Goal: Task Accomplishment & Management: Complete application form

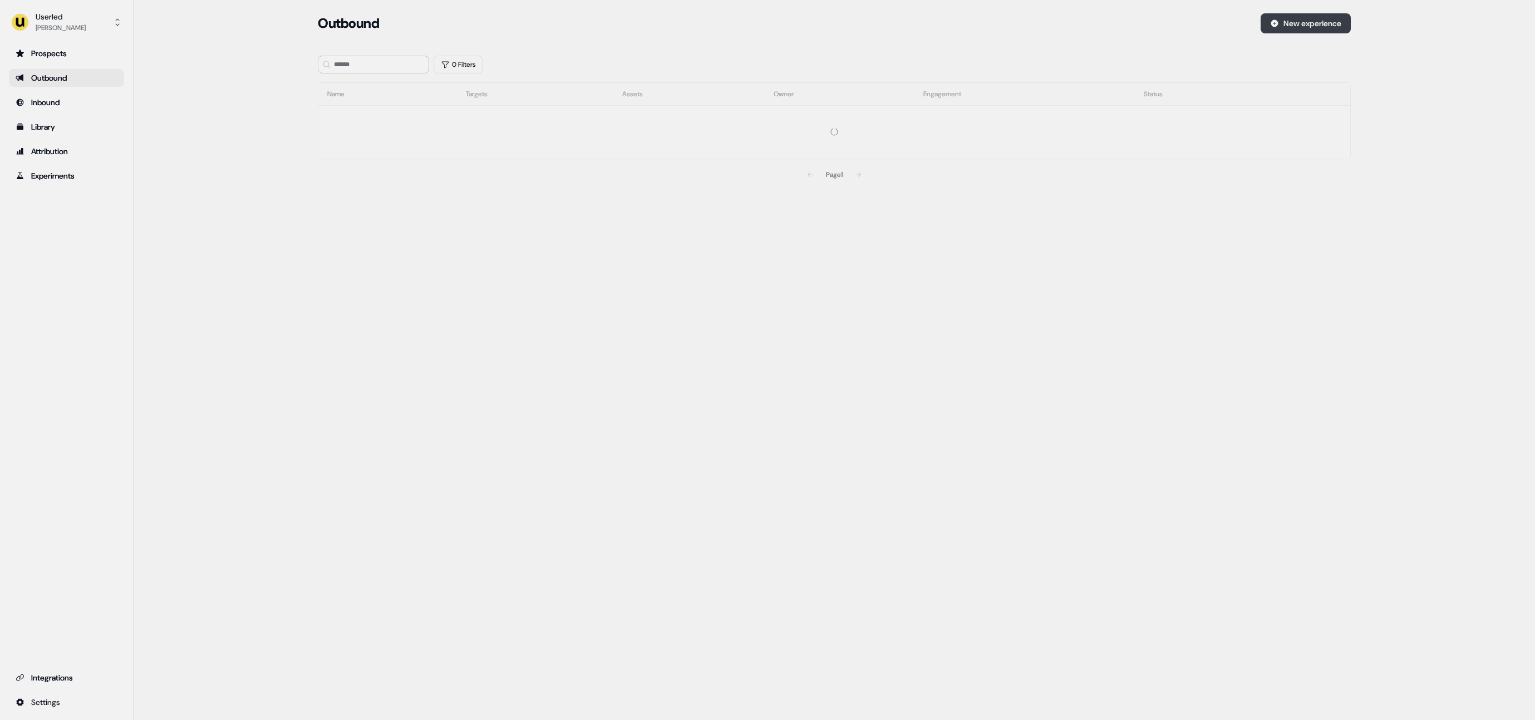
click at [1285, 24] on button "New experience" at bounding box center [1306, 23] width 90 height 20
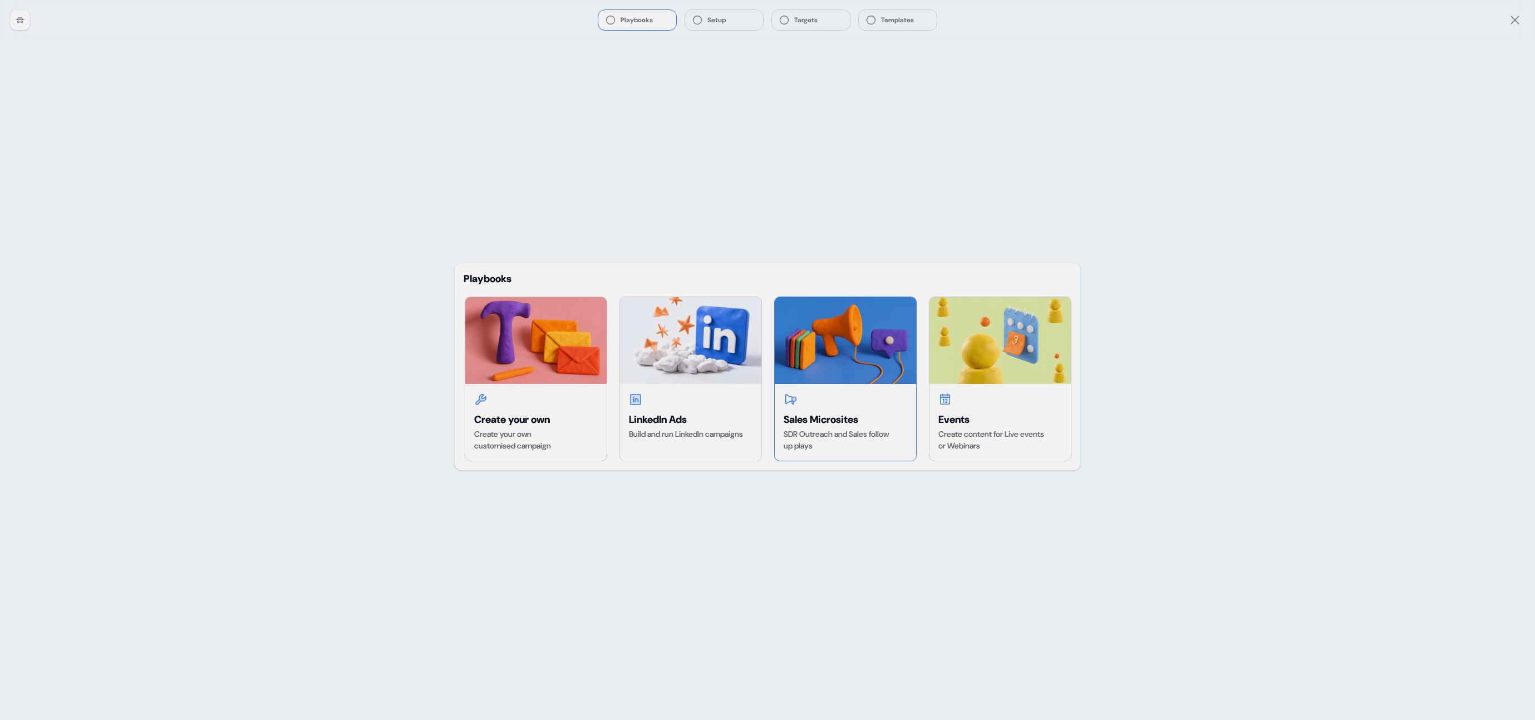
click at [880, 351] on img at bounding box center [845, 340] width 141 height 87
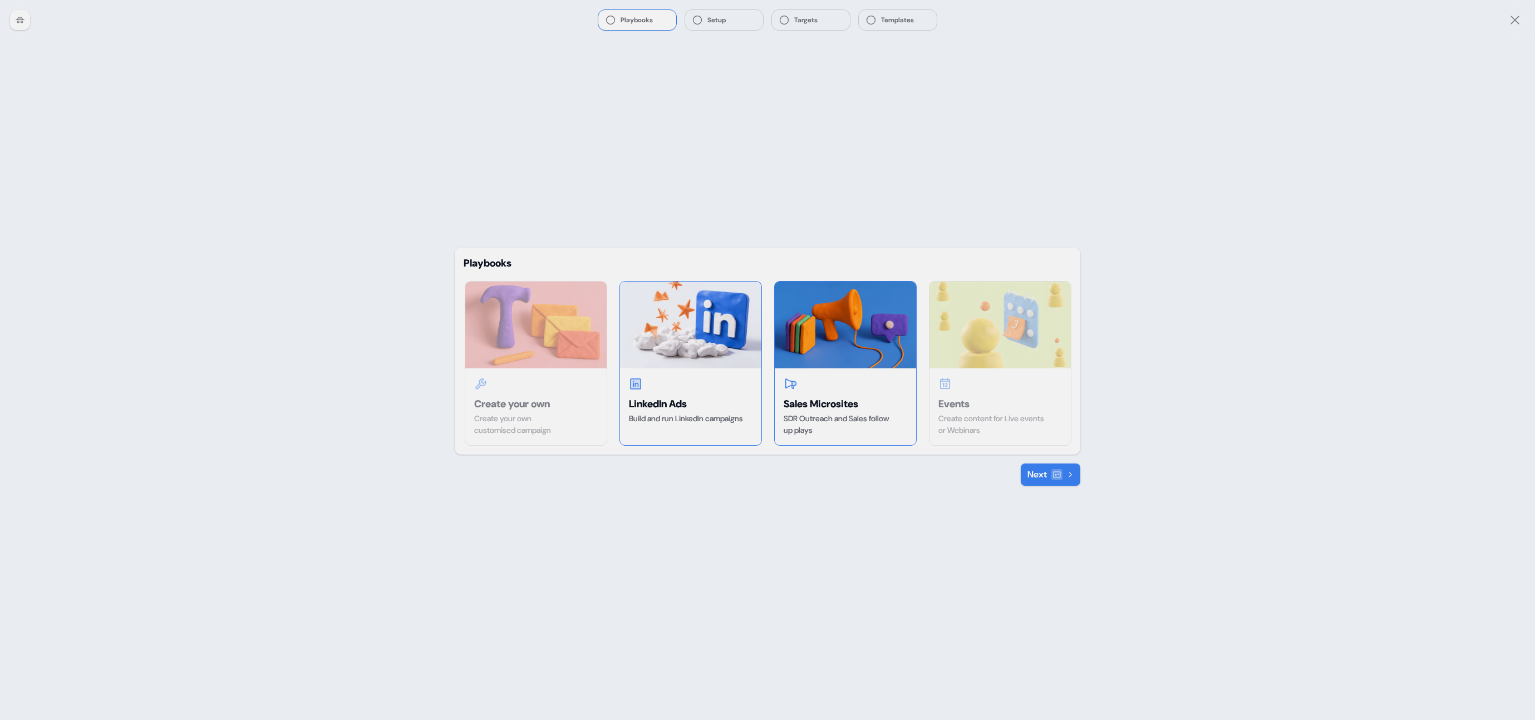
click at [685, 373] on div "LinkedIn Ads Build and run LinkedIn campaigns" at bounding box center [690, 400] width 141 height 65
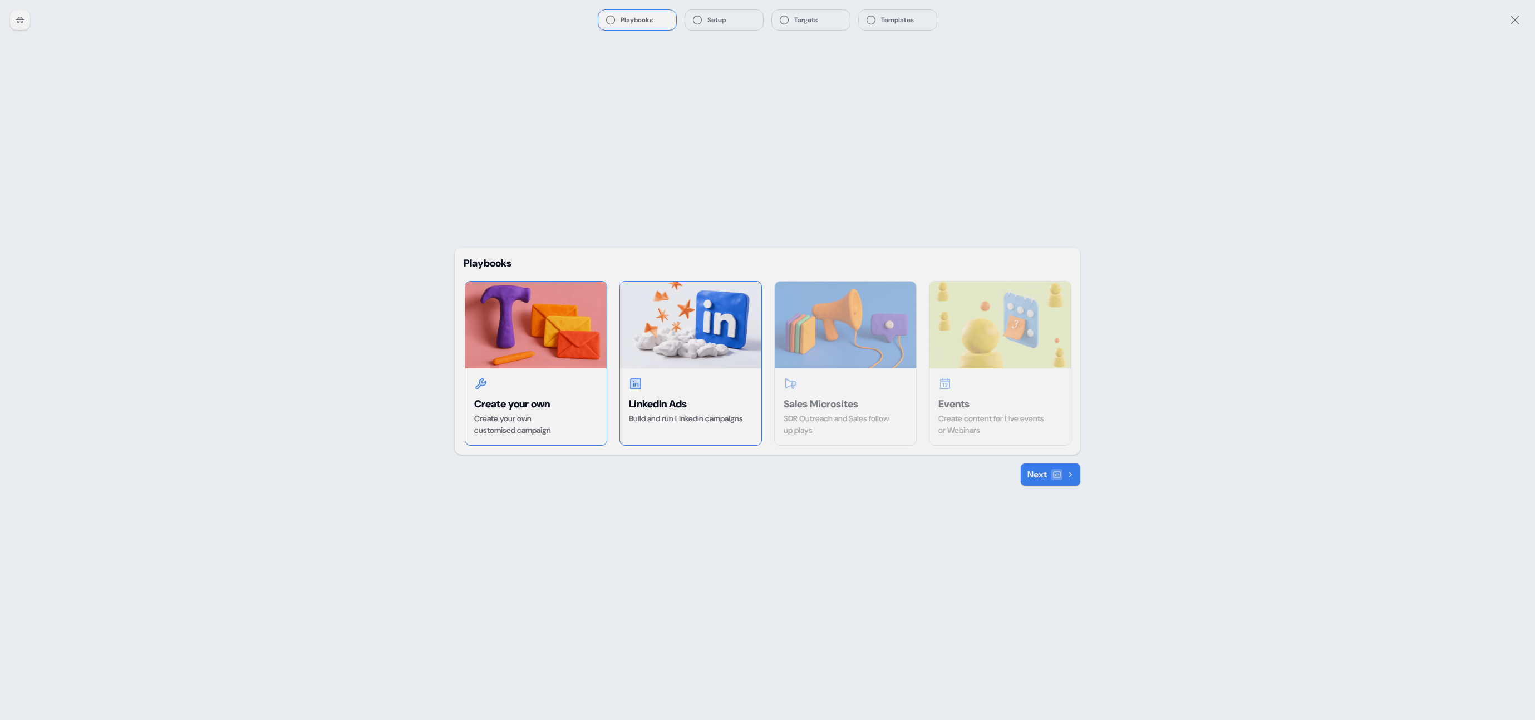
click at [551, 391] on div "Create your own Create your own customised campaign" at bounding box center [535, 406] width 141 height 77
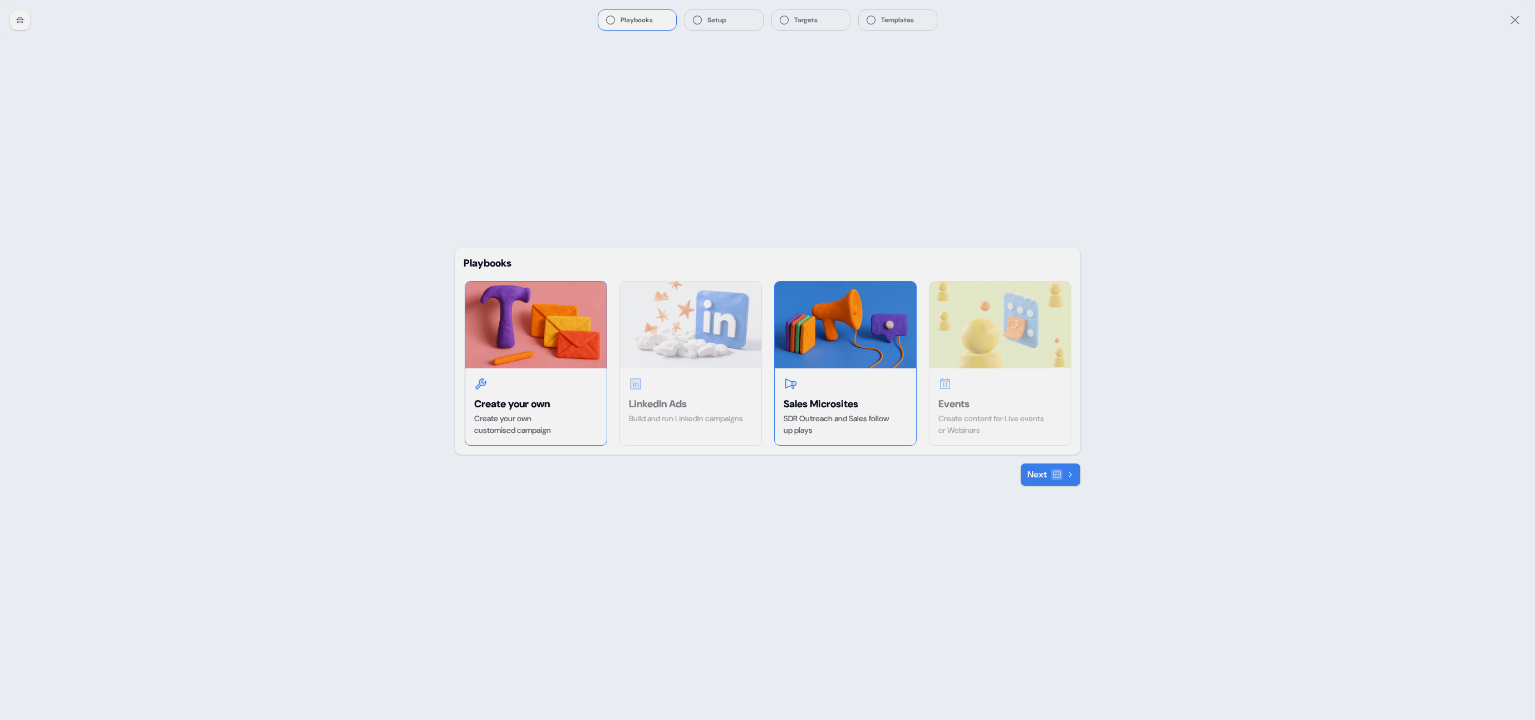
click at [846, 384] on div at bounding box center [846, 383] width 124 height 13
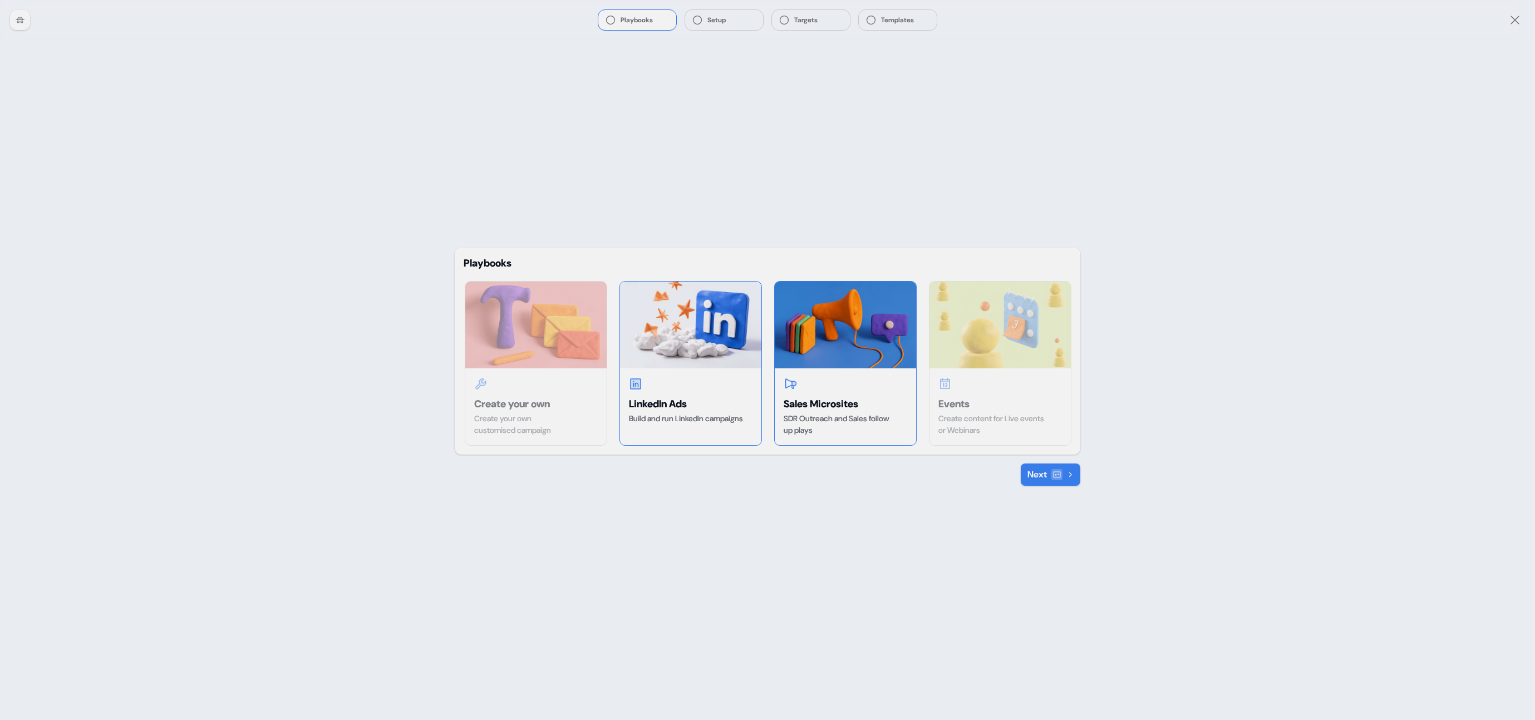
click at [720, 378] on div at bounding box center [691, 383] width 124 height 13
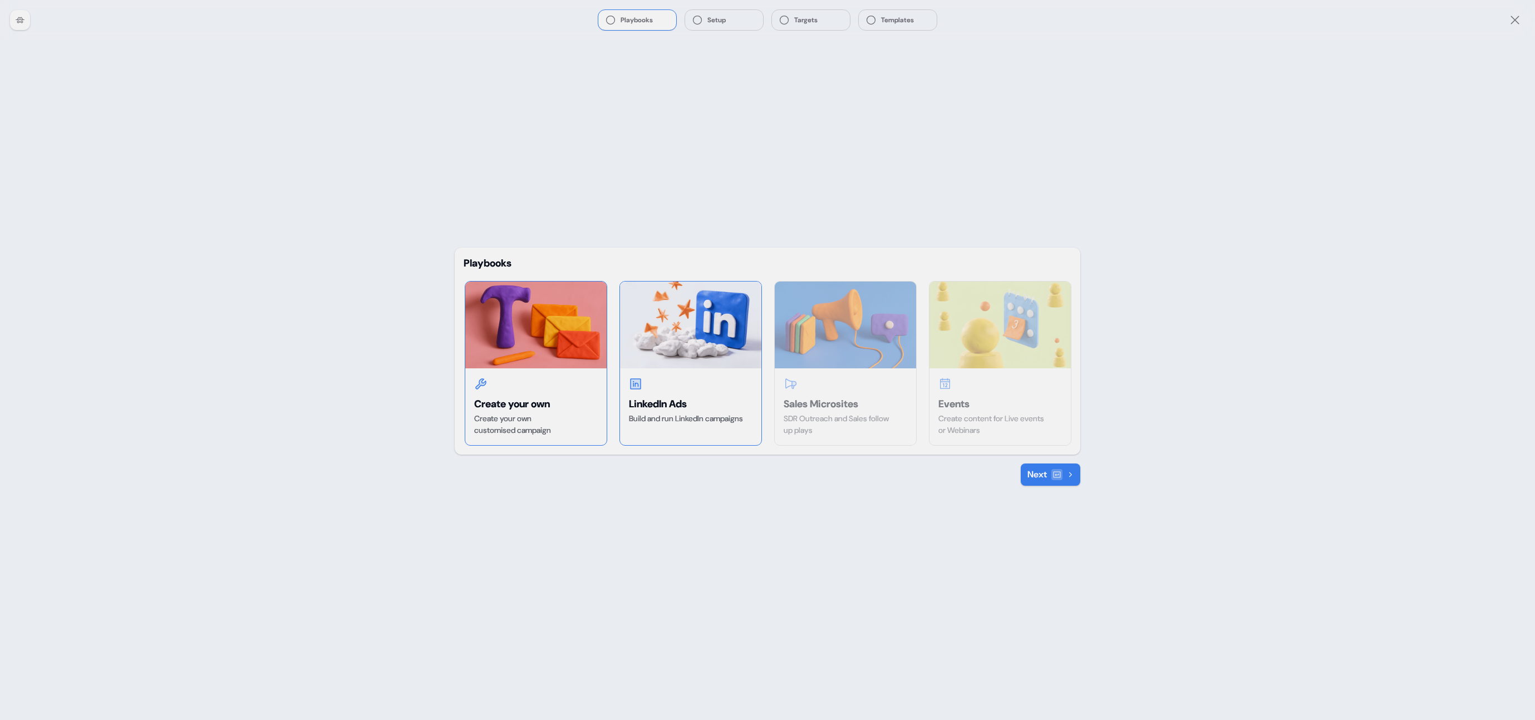
click at [518, 374] on div "Create your own Create your own customised campaign" at bounding box center [535, 406] width 141 height 77
click at [1066, 473] on button "Next" at bounding box center [1051, 475] width 60 height 22
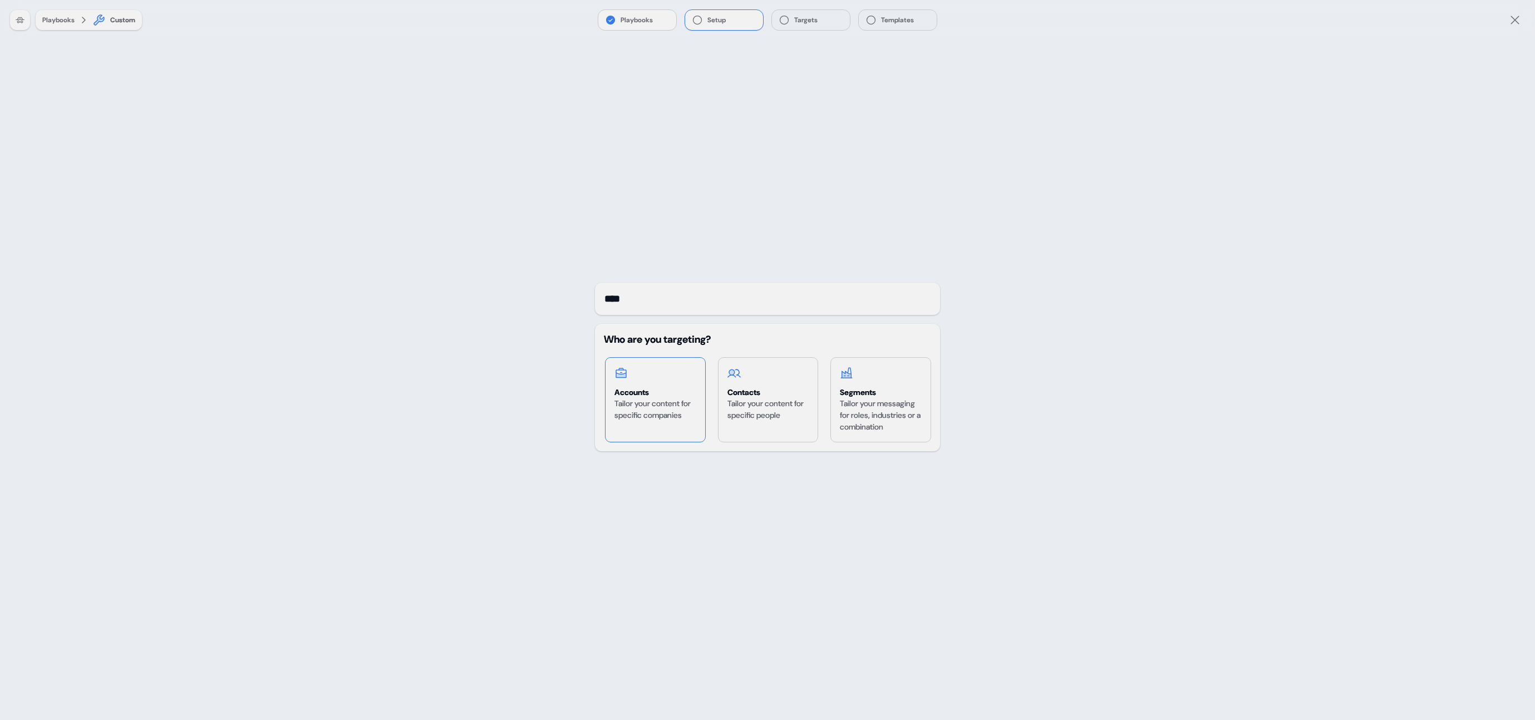
type input "****"
click at [667, 379] on div at bounding box center [655, 373] width 82 height 13
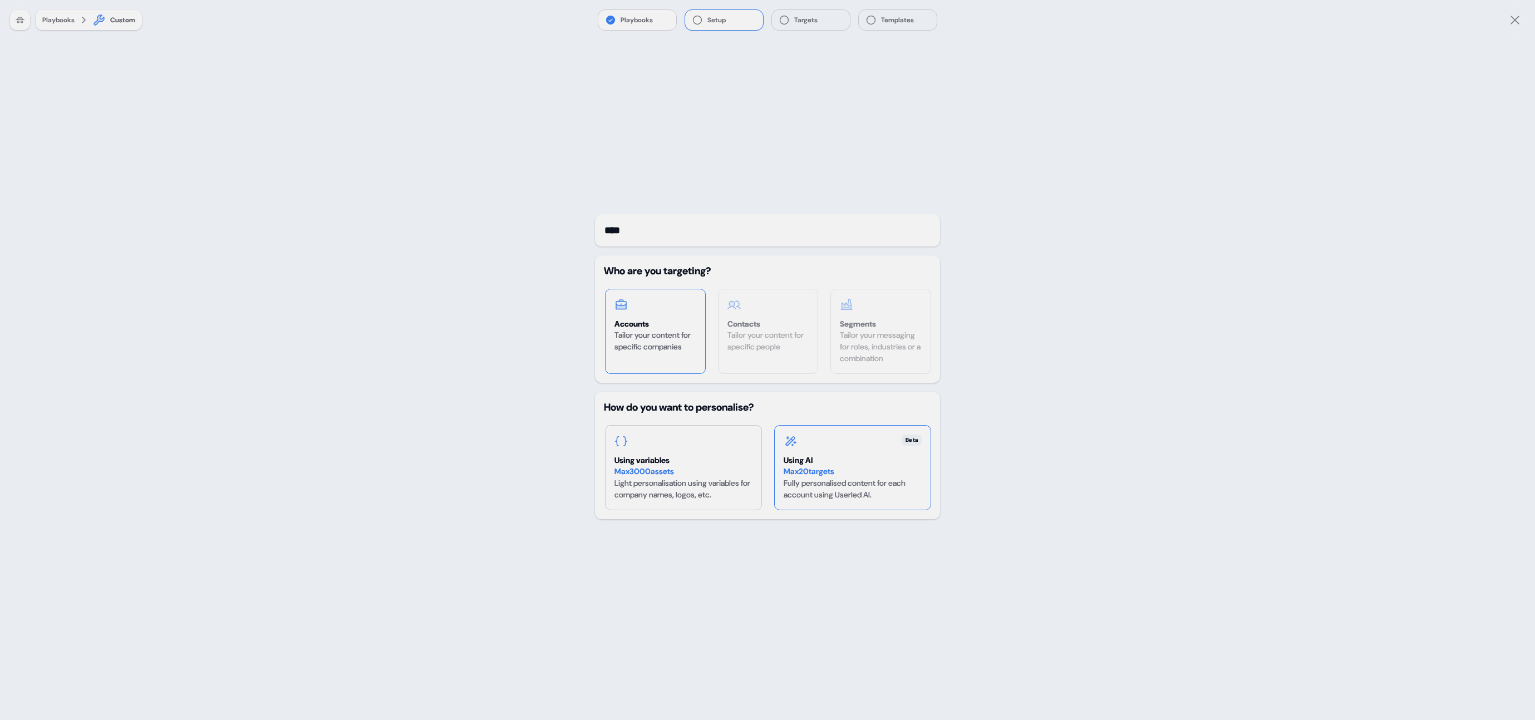
click at [815, 434] on div "Beta Using AI Max 20 targets Fully personalised content for each account using …" at bounding box center [853, 468] width 156 height 84
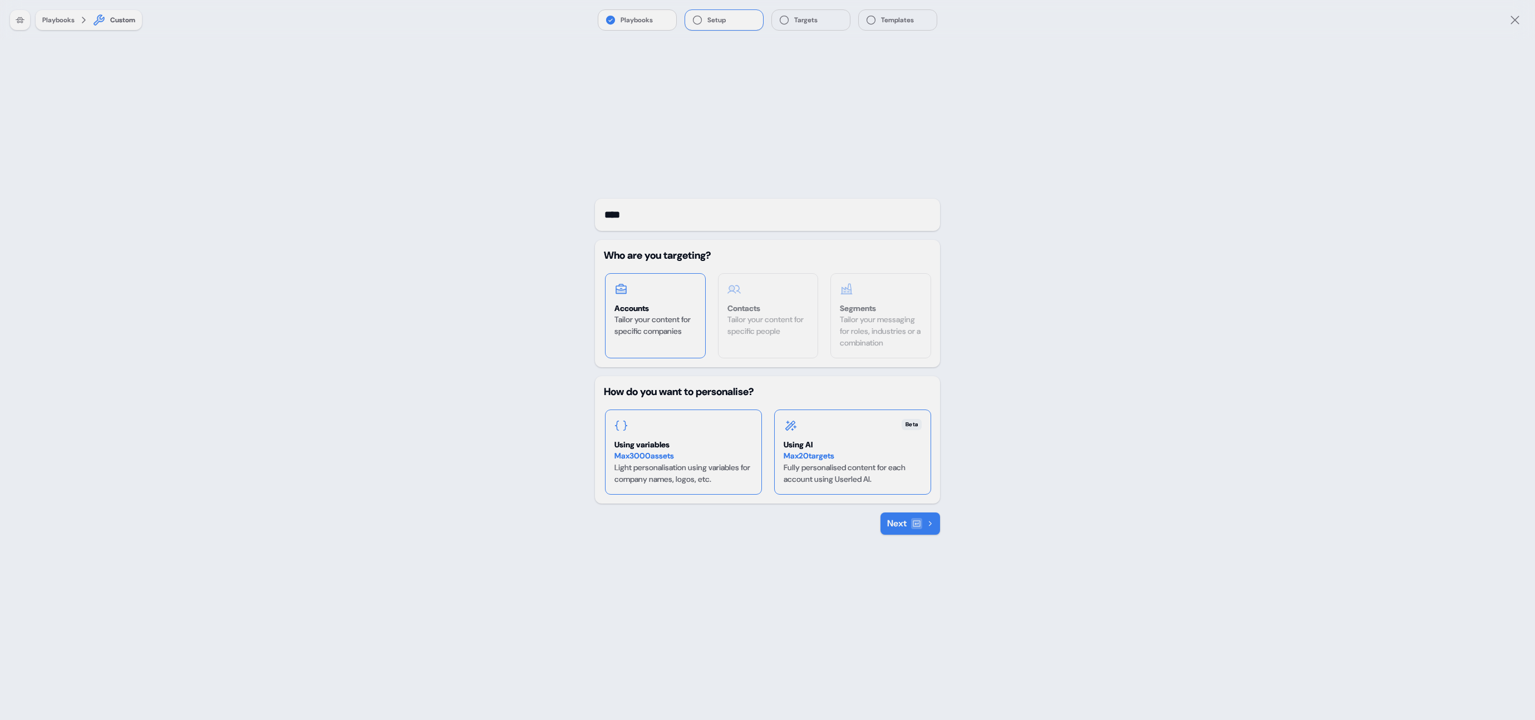
click at [685, 458] on div "Max 3000 assets" at bounding box center [683, 456] width 138 height 12
click at [859, 452] on div "Max 20 targets" at bounding box center [853, 456] width 138 height 12
click at [769, 337] on div "Tailor your content for specific people" at bounding box center [768, 325] width 82 height 23
click at [901, 332] on div "Tailor your messaging for roles, industries or a combination" at bounding box center [881, 331] width 82 height 35
click at [772, 330] on div "Tailor your content for specific people" at bounding box center [768, 325] width 82 height 23
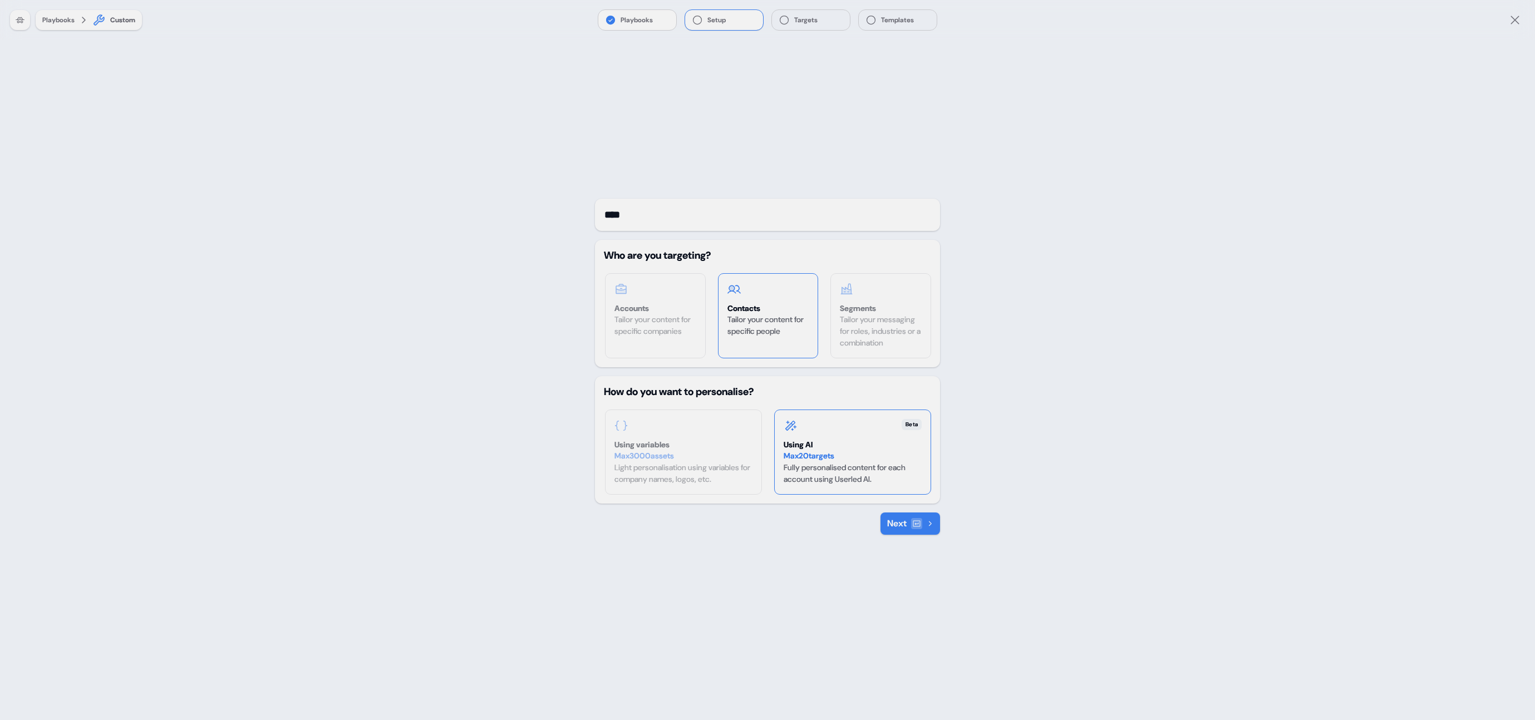
click at [897, 515] on button "Next" at bounding box center [910, 524] width 60 height 22
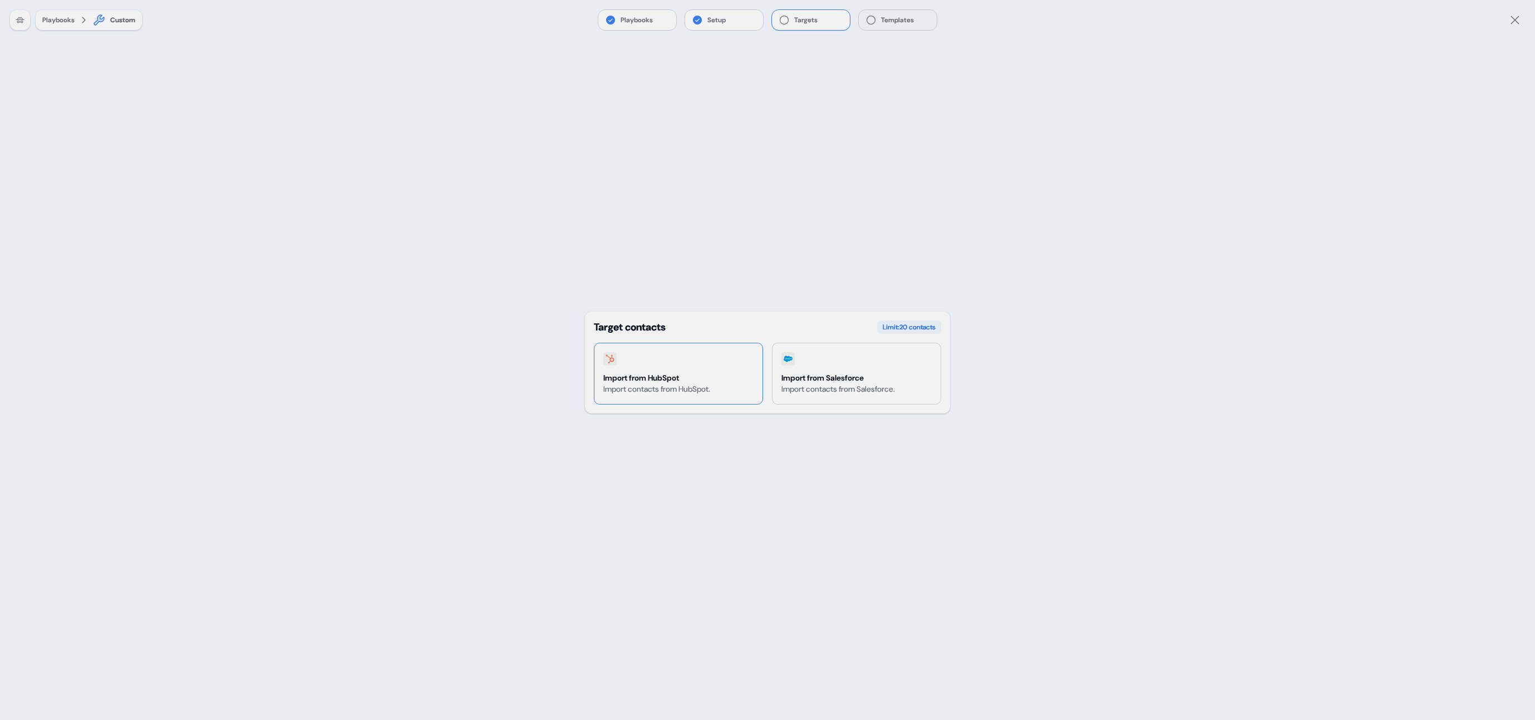
click at [644, 359] on div at bounding box center [656, 358] width 107 height 13
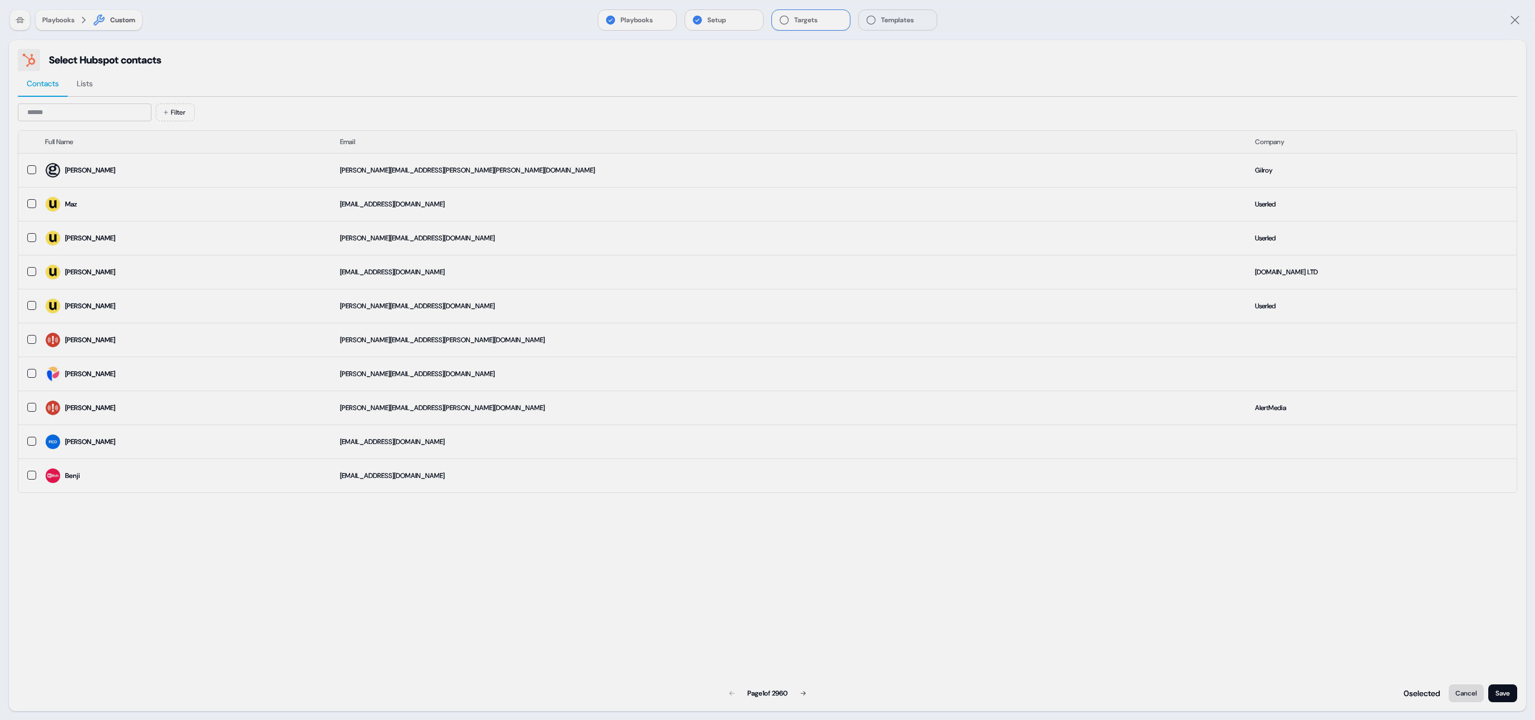
click at [1468, 693] on button "Cancel" at bounding box center [1466, 694] width 35 height 18
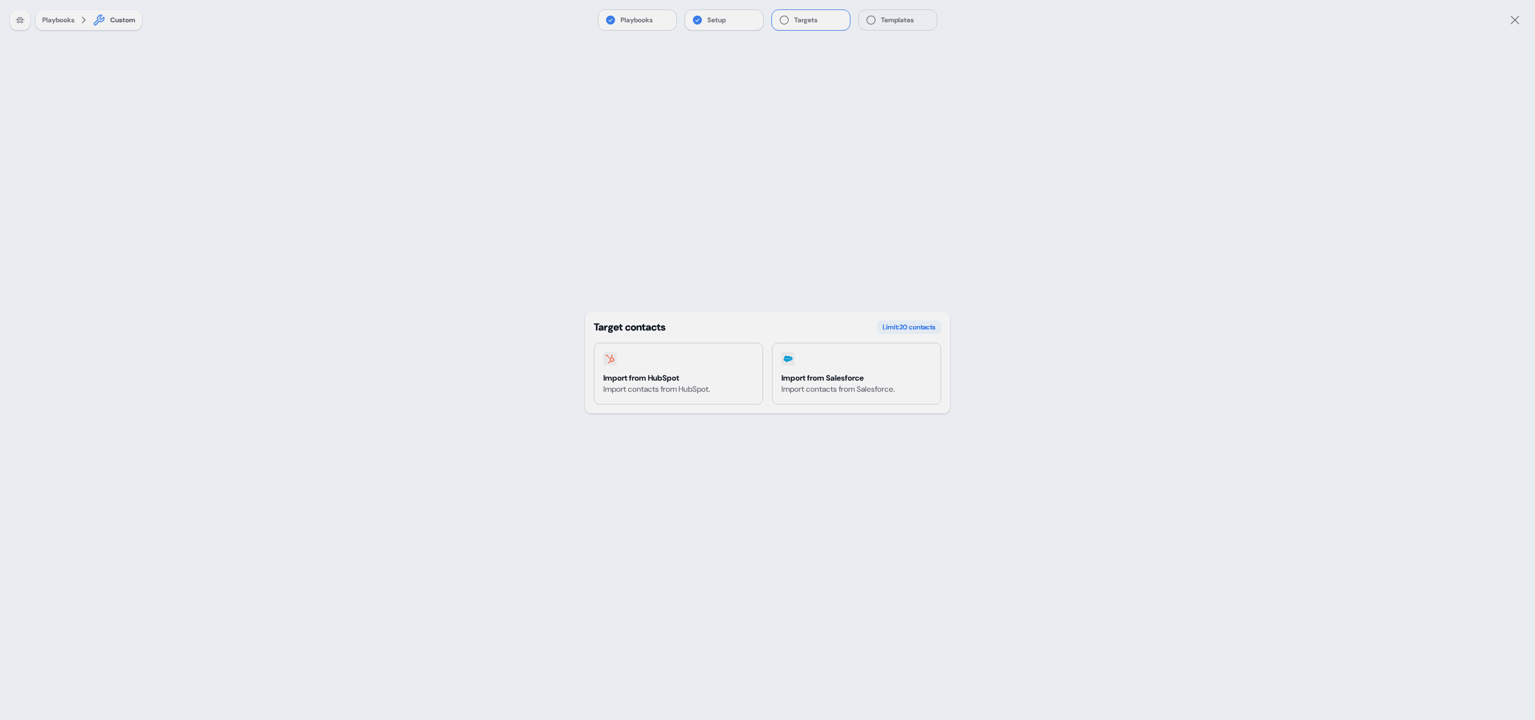
click at [705, 22] on button "Setup" at bounding box center [724, 20] width 78 height 20
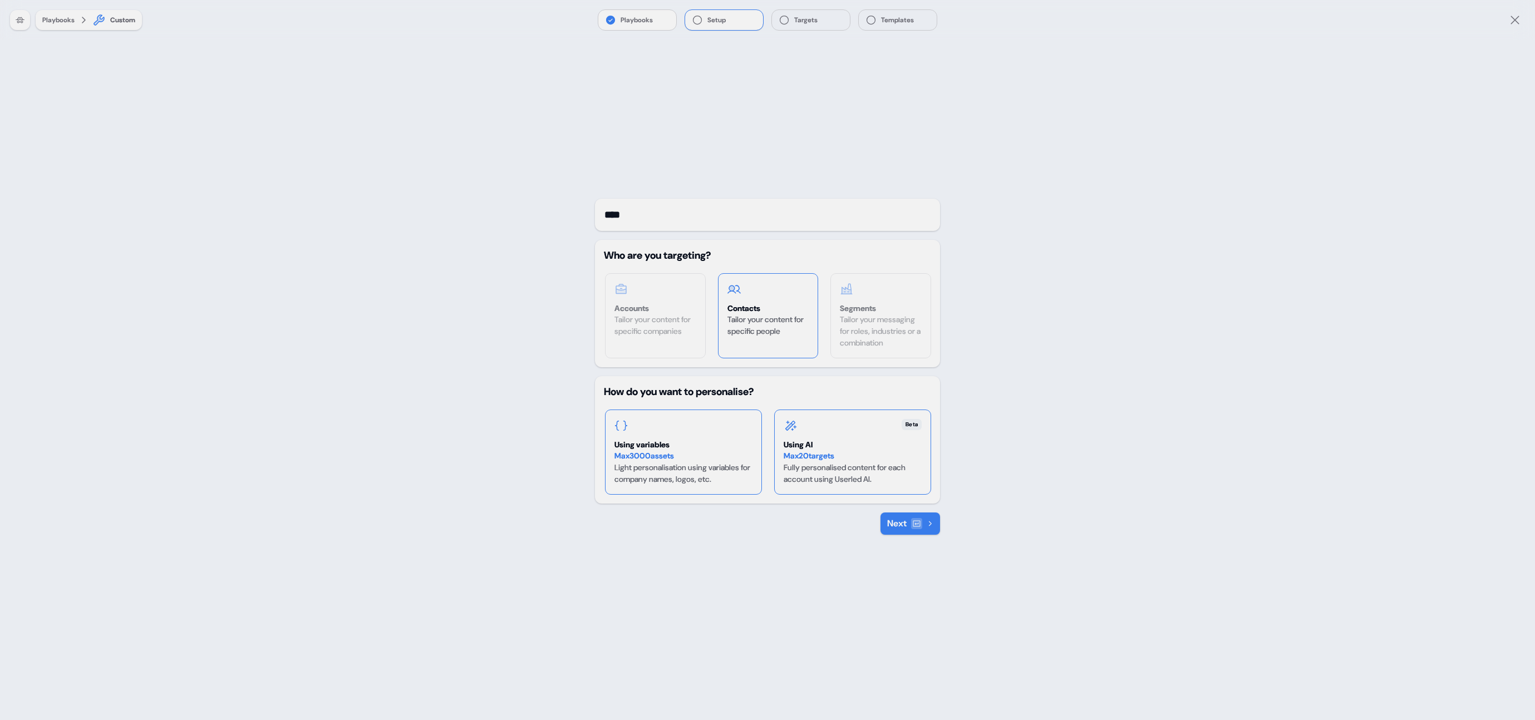
click at [720, 446] on div "Using variables" at bounding box center [683, 444] width 138 height 11
click at [893, 531] on button "Next" at bounding box center [910, 524] width 60 height 22
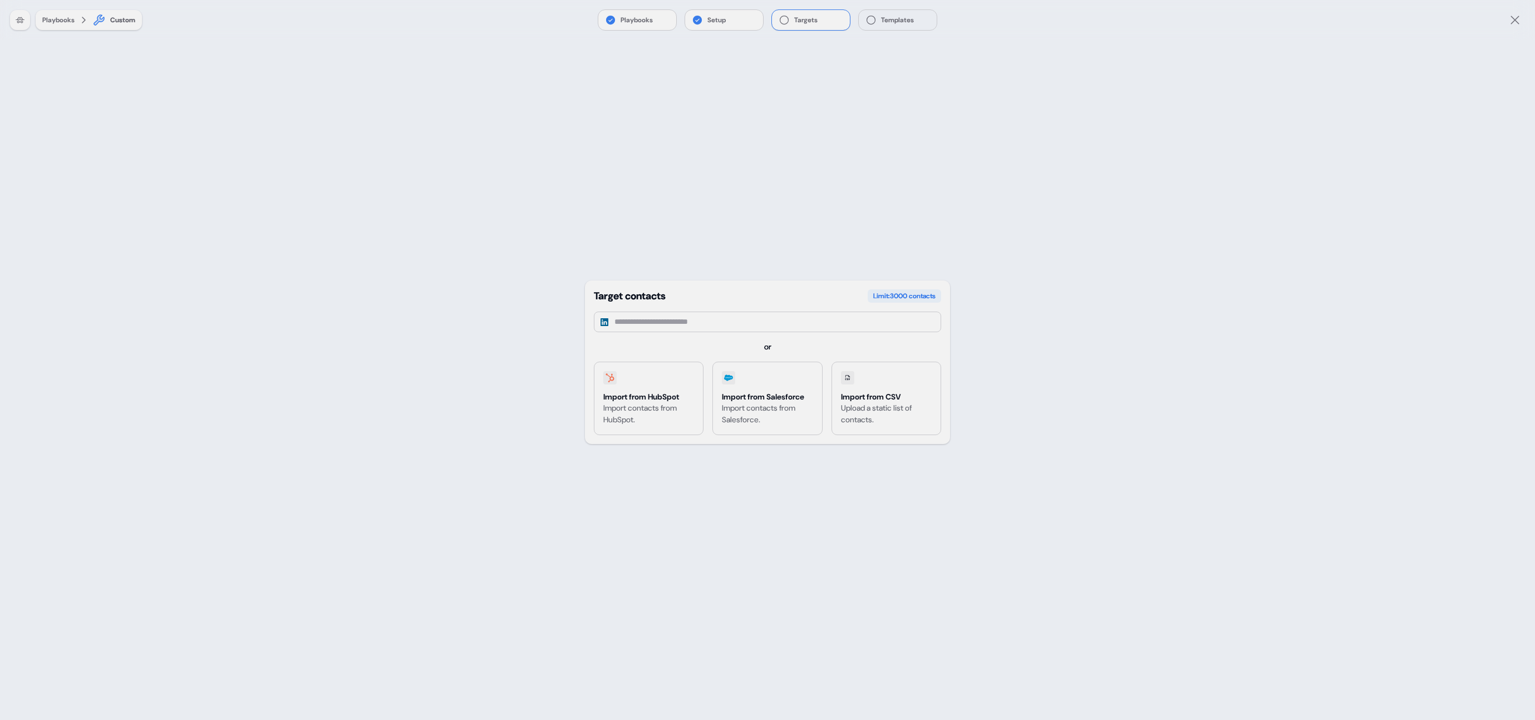
drag, startPoint x: 710, startPoint y: 15, endPoint x: 749, endPoint y: 111, distance: 103.9
click at [710, 15] on button "Setup" at bounding box center [724, 20] width 78 height 20
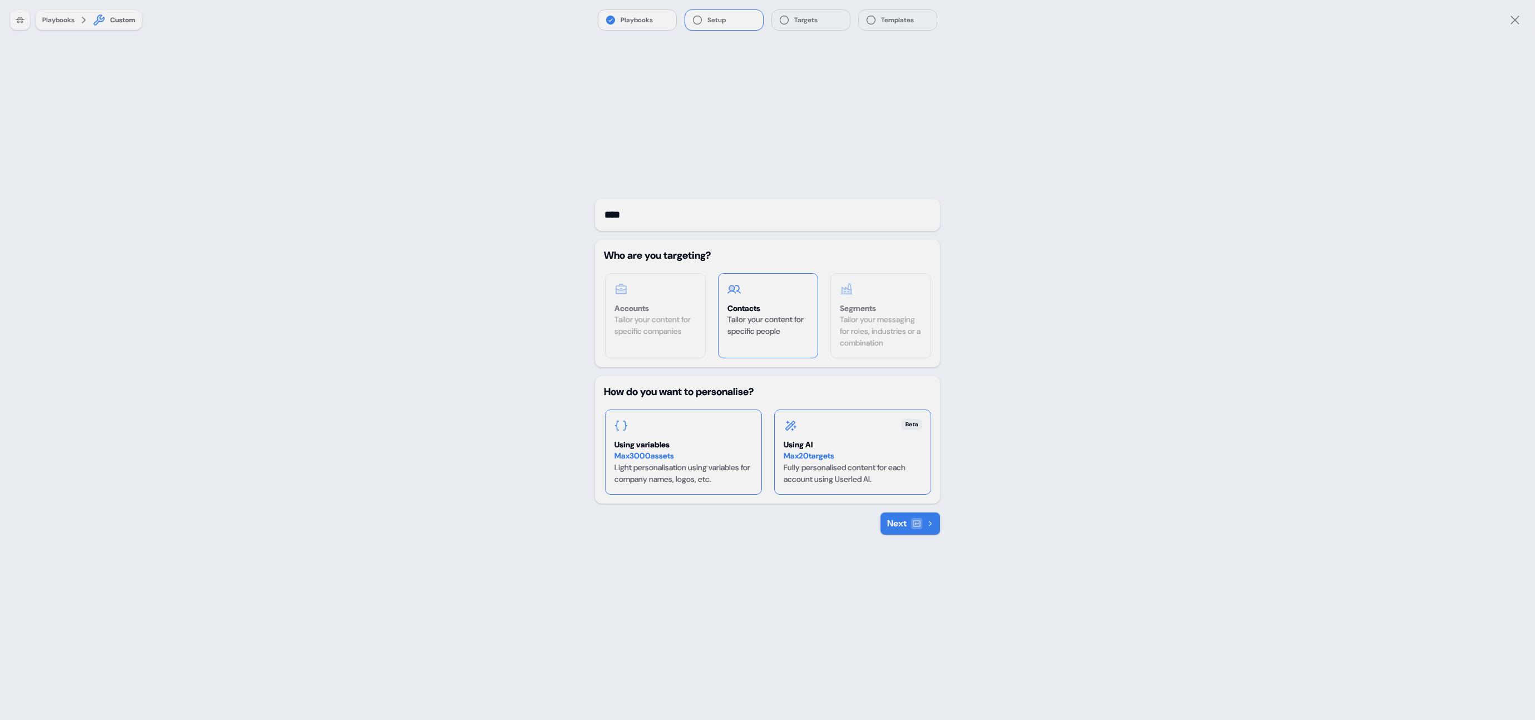
drag, startPoint x: 825, startPoint y: 438, endPoint x: 852, endPoint y: 486, distance: 54.8
click at [825, 438] on div "Beta Using AI Max 20 targets Fully personalised content for each account using …" at bounding box center [853, 452] width 156 height 84
click at [900, 516] on button "Next" at bounding box center [910, 524] width 60 height 22
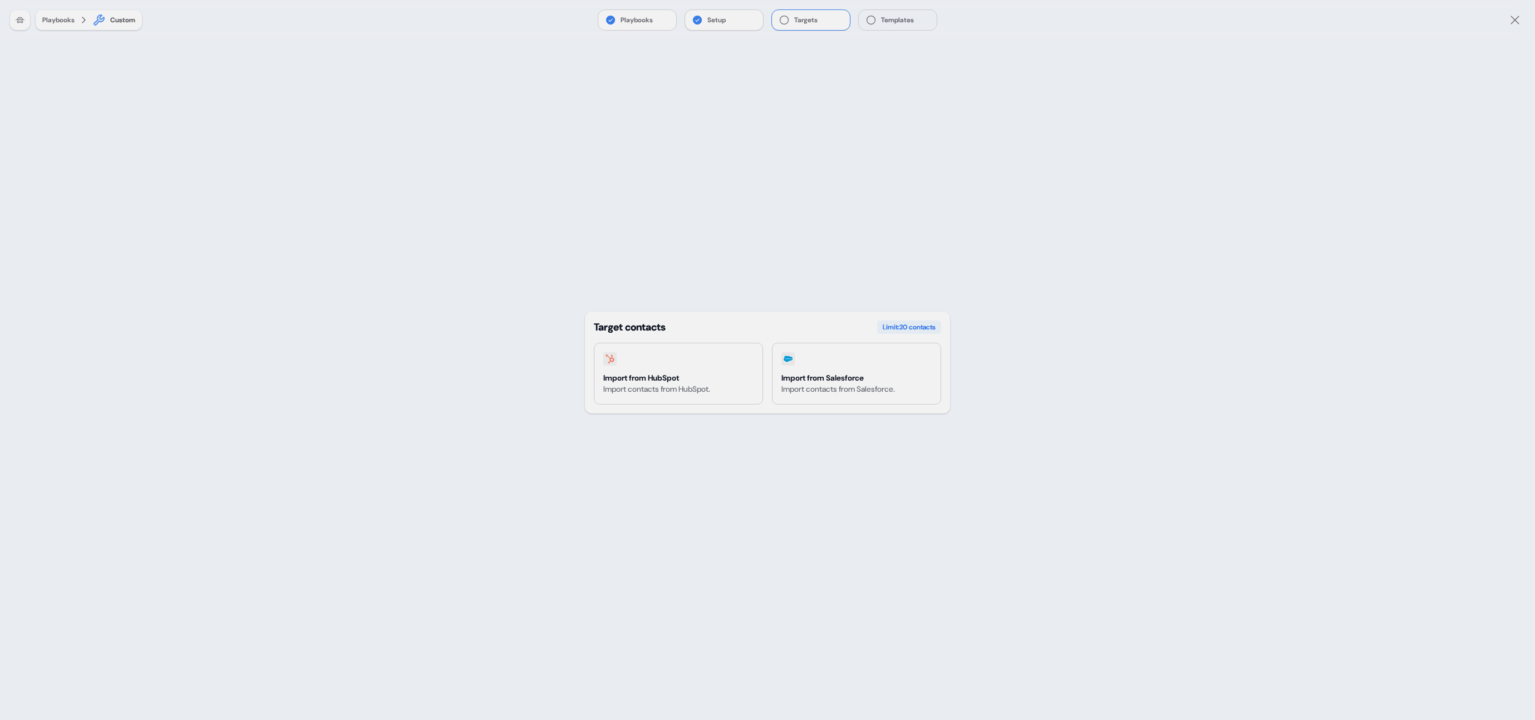
click at [727, 18] on button "Setup" at bounding box center [724, 20] width 78 height 20
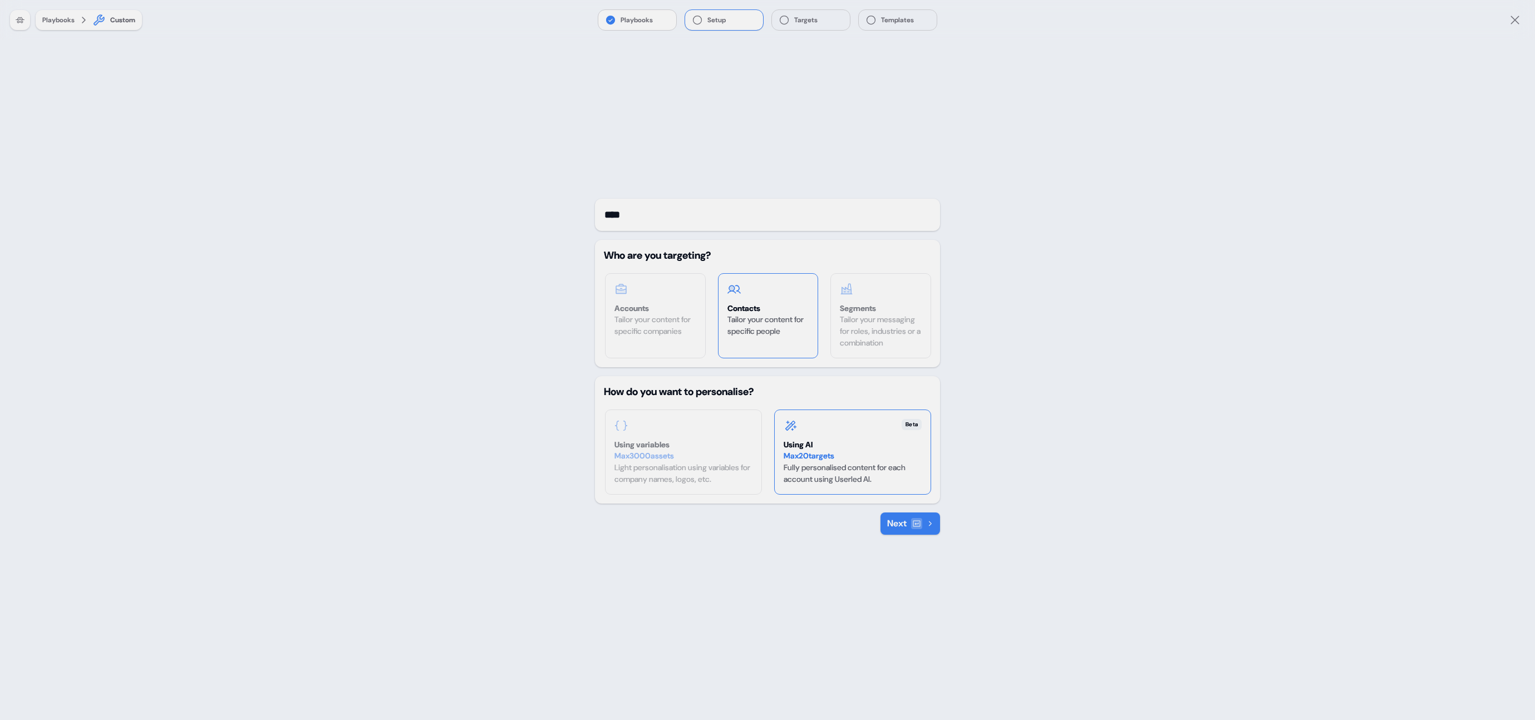
click at [929, 522] on icon at bounding box center [930, 523] width 7 height 7
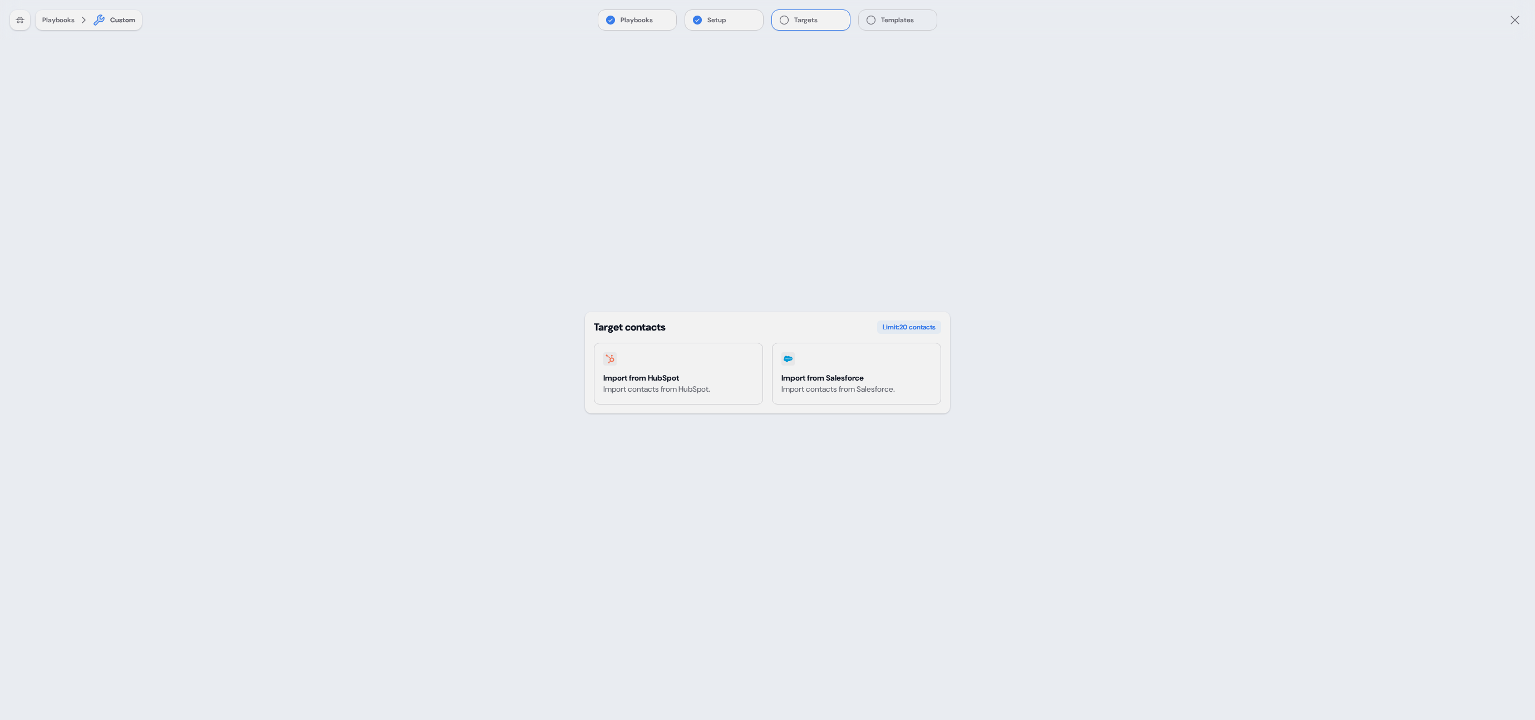
click at [465, 212] on div "Playbooks Setup Targets Templates Playbooks Custom Target contacts Limit: 20 co…" at bounding box center [767, 360] width 1535 height 720
drag, startPoint x: 669, startPoint y: 329, endPoint x: 503, endPoint y: 318, distance: 166.2
click at [584, 327] on div "Playbooks Setup Targets Templates Playbooks Custom Target contacts Limit: 20 co…" at bounding box center [767, 360] width 1535 height 720
copy div "Target contacts"
